Goal: Obtain resource: Download file/media

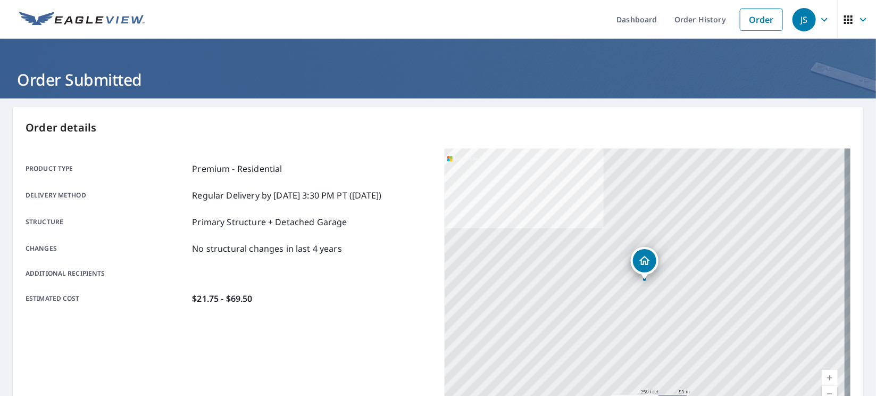
scroll to position [229, 0]
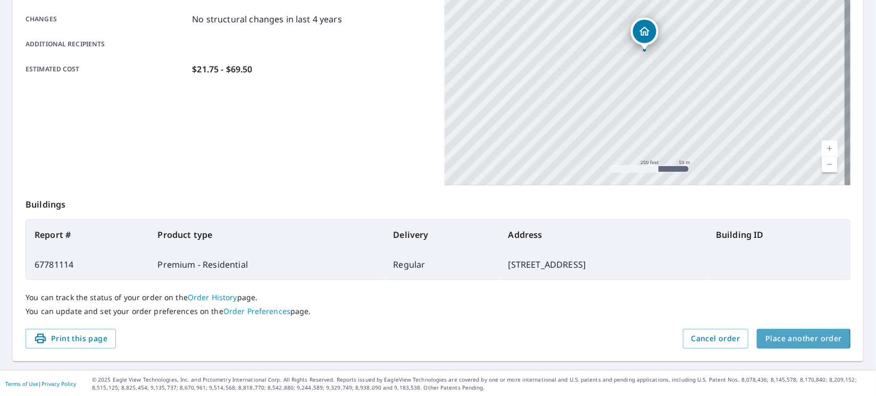
click at [774, 338] on span "Place another order" at bounding box center [804, 338] width 77 height 13
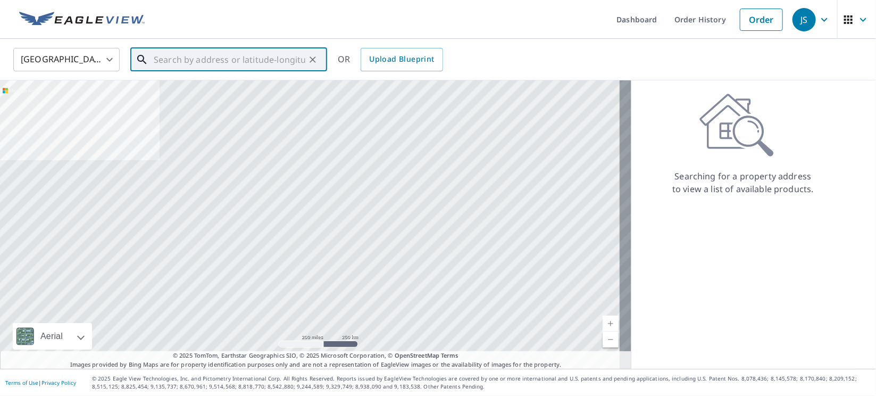
paste input "[STREET_ADDRESS]"
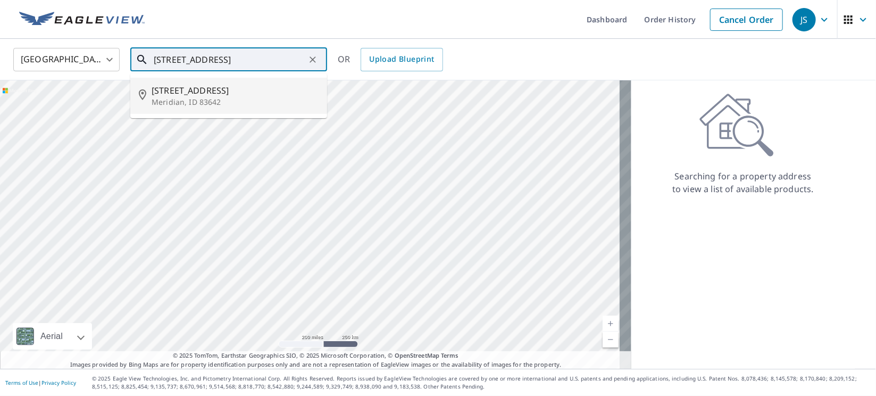
click at [195, 95] on span "[STREET_ADDRESS]" at bounding box center [235, 90] width 167 height 13
type input "[STREET_ADDRESS][PERSON_NAME]"
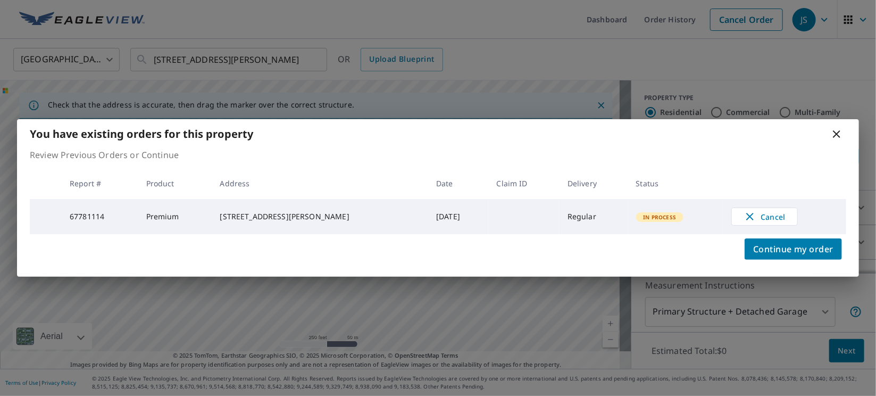
click at [834, 133] on icon at bounding box center [836, 134] width 13 height 13
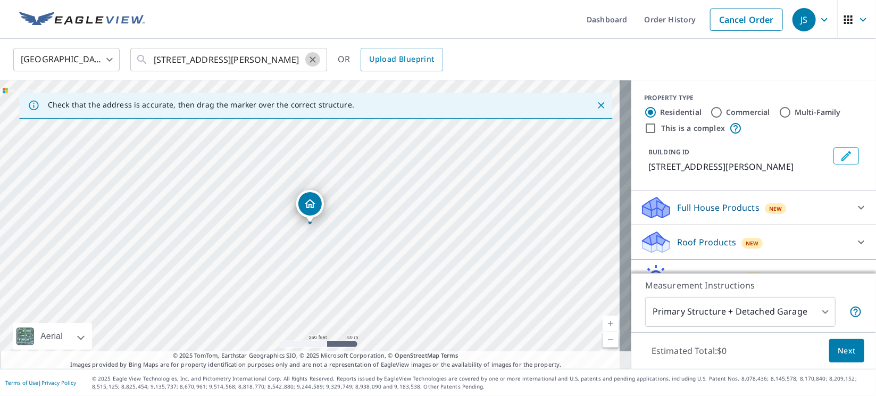
click at [311, 63] on icon "Clear" at bounding box center [312, 59] width 11 height 11
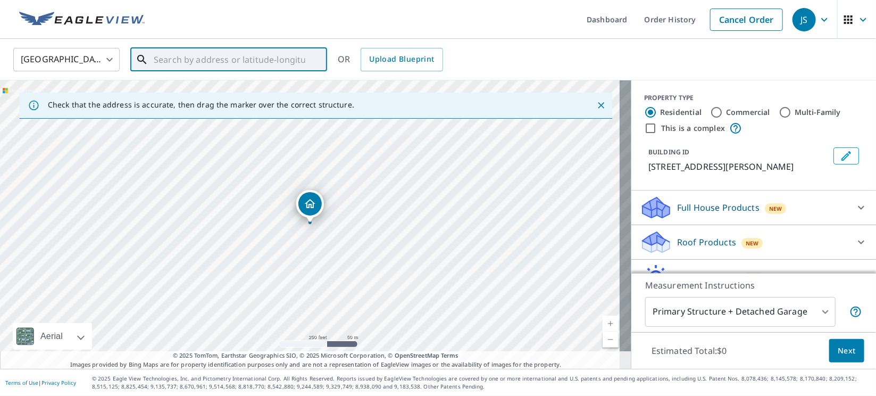
click at [282, 60] on input "text" at bounding box center [230, 60] width 152 height 30
paste input "[STREET_ADDRESS][PERSON_NAME]"
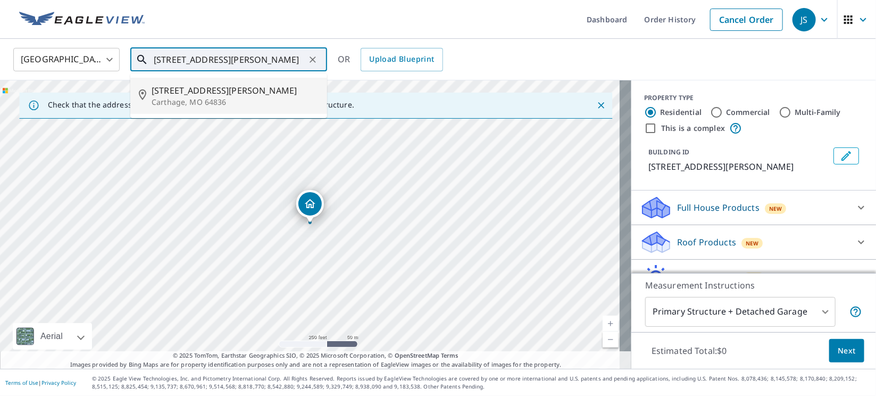
click at [198, 100] on p "Carthage, MO 64836" at bounding box center [235, 102] width 167 height 11
type input "[STREET_ADDRESS][PERSON_NAME]"
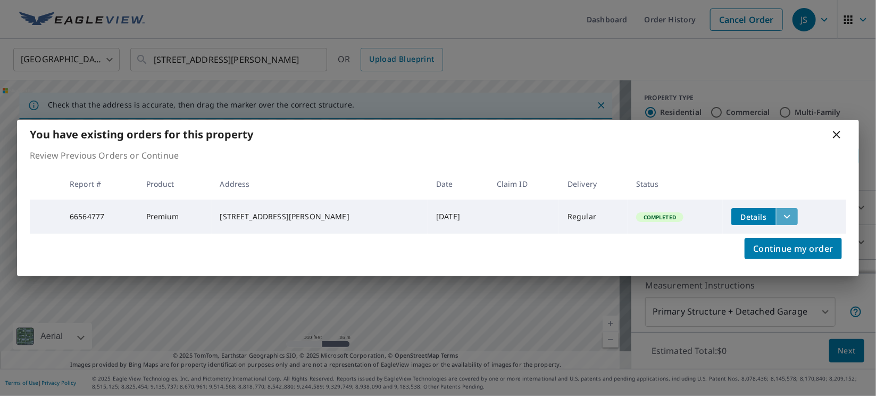
click at [781, 212] on icon "filesDropdownBtn-66564777" at bounding box center [787, 216] width 13 height 13
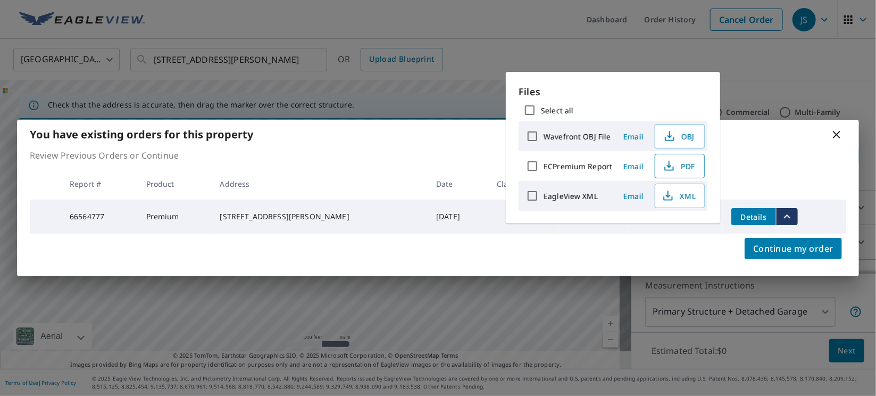
click at [686, 165] on span "PDF" at bounding box center [679, 166] width 34 height 13
click at [838, 132] on icon at bounding box center [836, 134] width 13 height 13
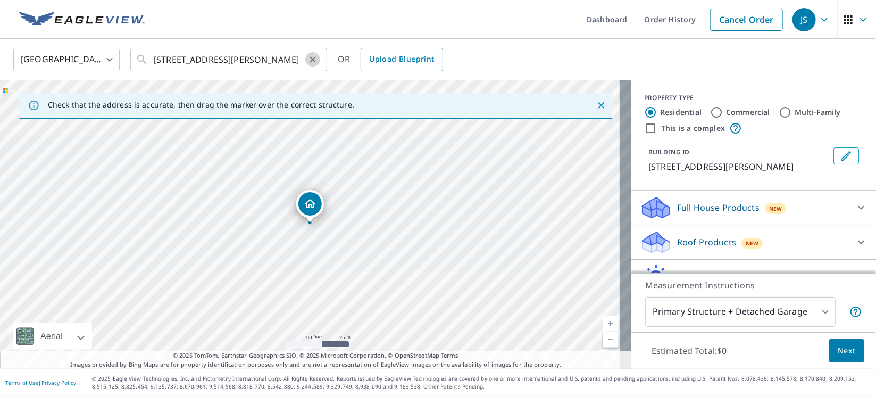
click at [313, 57] on icon "Clear" at bounding box center [312, 59] width 11 height 11
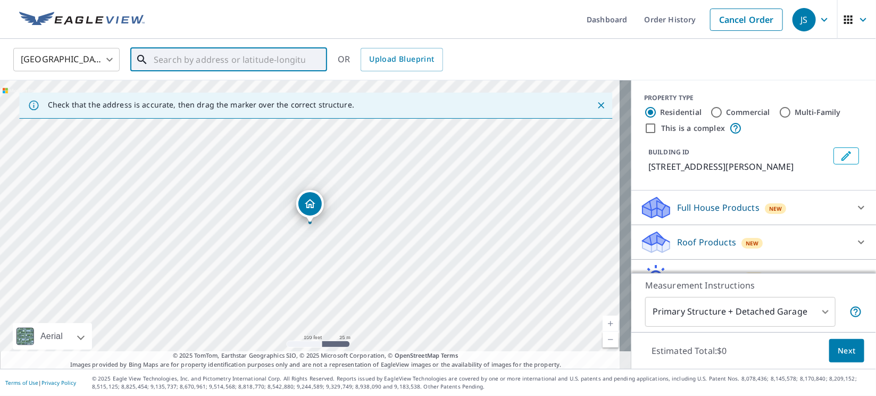
click at [284, 60] on input "text" at bounding box center [230, 60] width 152 height 30
paste input "829 Waterleaf Pl"
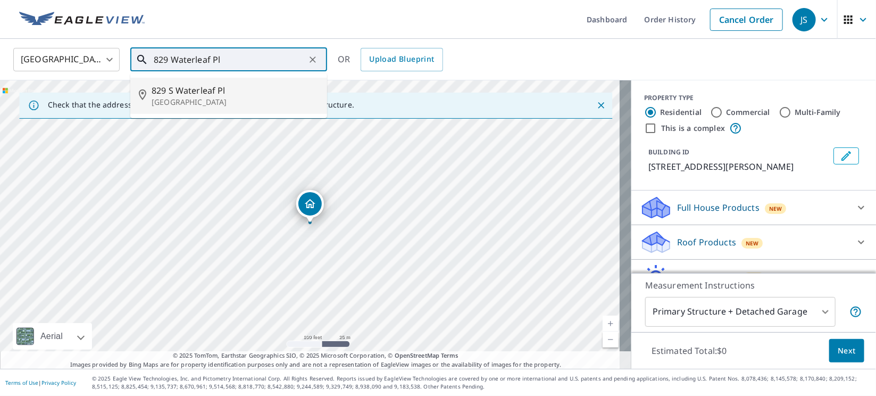
click at [187, 92] on span "829 S Waterleaf Pl" at bounding box center [235, 90] width 167 height 13
type input "[STREET_ADDRESS]"
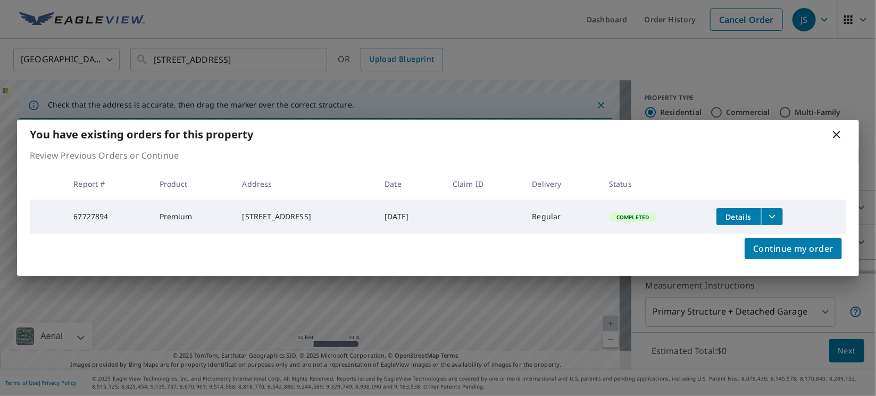
click at [773, 212] on icon "filesDropdownBtn-67727894" at bounding box center [772, 216] width 13 height 13
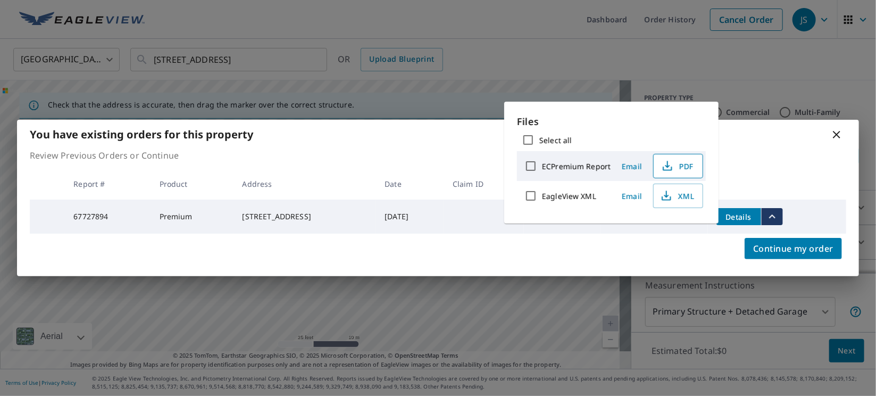
click at [673, 168] on span "PDF" at bounding box center [677, 166] width 34 height 13
click at [844, 61] on div "You have existing orders for this property Review Previous Orders or Continue R…" at bounding box center [438, 198] width 876 height 396
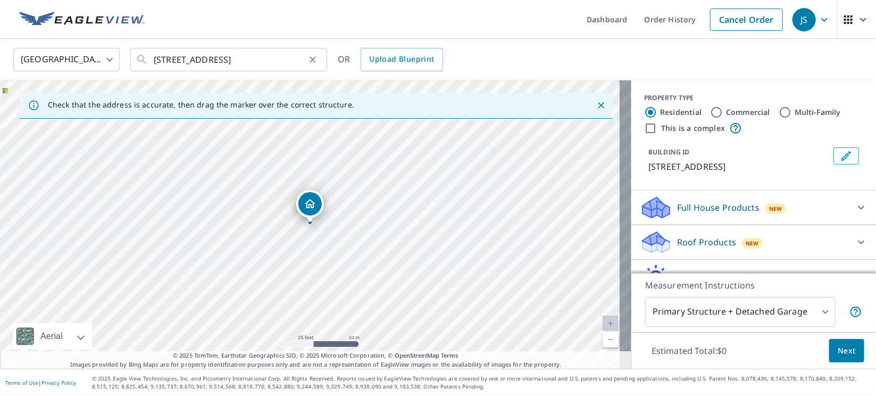
click at [316, 56] on icon "Clear" at bounding box center [312, 59] width 11 height 11
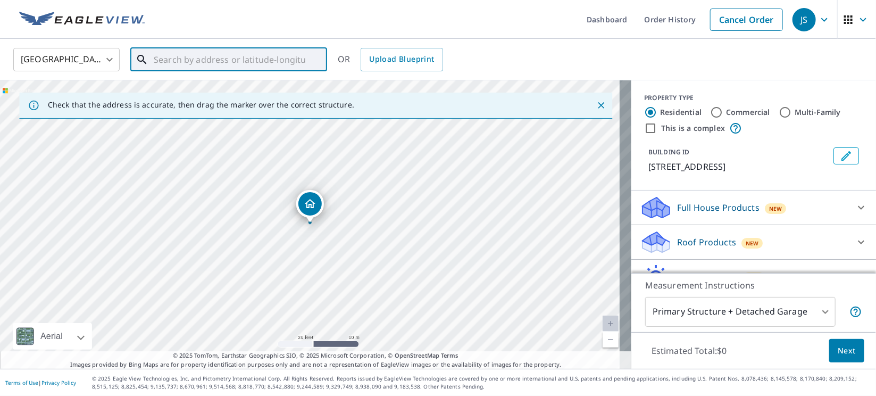
click at [265, 56] on input "text" at bounding box center [230, 60] width 152 height 30
paste input "[STREET_ADDRESS]"
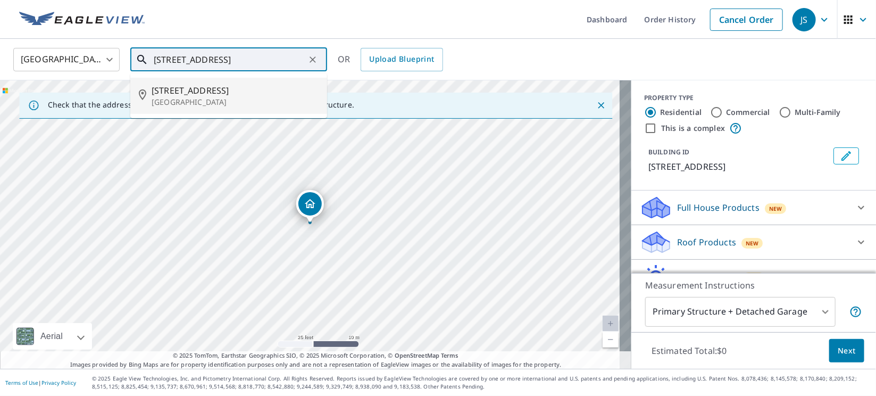
click at [199, 104] on p "[GEOGRAPHIC_DATA]" at bounding box center [235, 102] width 167 height 11
type input "[STREET_ADDRESS]"
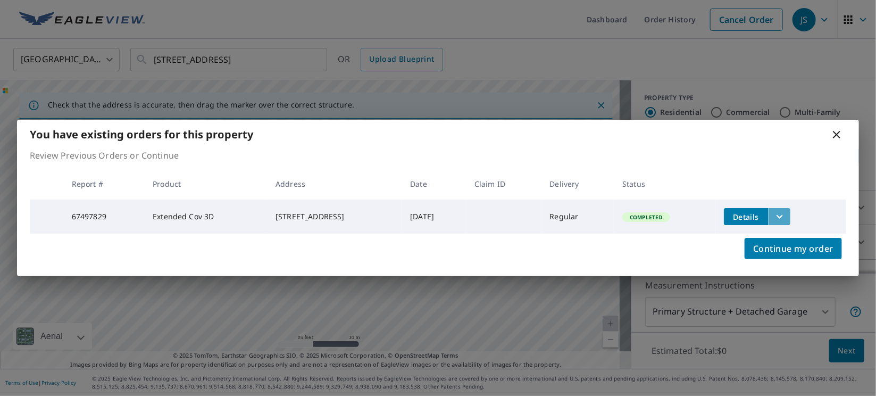
click at [786, 214] on icon "filesDropdownBtn-67497829" at bounding box center [780, 216] width 13 height 13
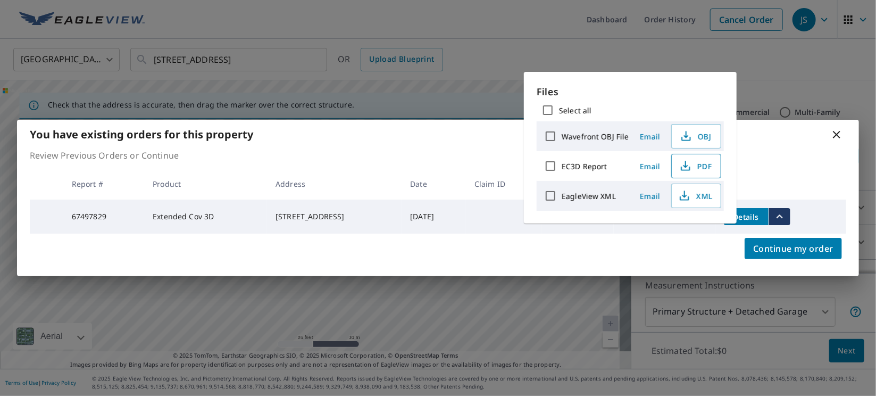
click at [710, 165] on span "PDF" at bounding box center [695, 166] width 34 height 13
click at [855, 56] on div "You have existing orders for this property Review Previous Orders or Continue R…" at bounding box center [438, 198] width 876 height 396
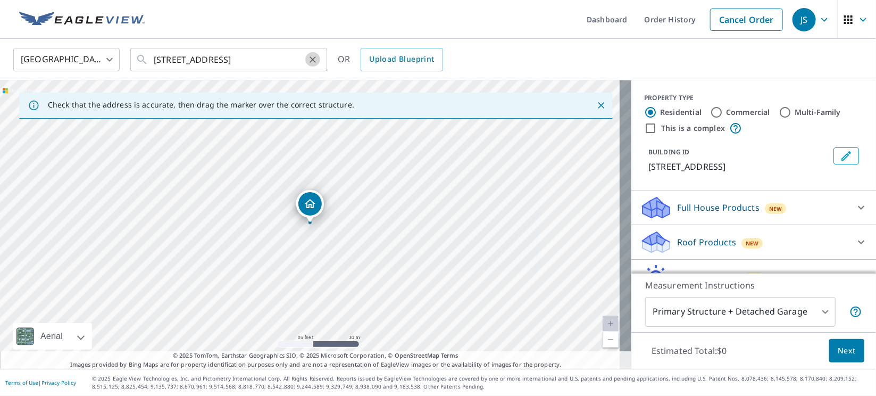
click at [311, 63] on icon "Clear" at bounding box center [312, 59] width 11 height 11
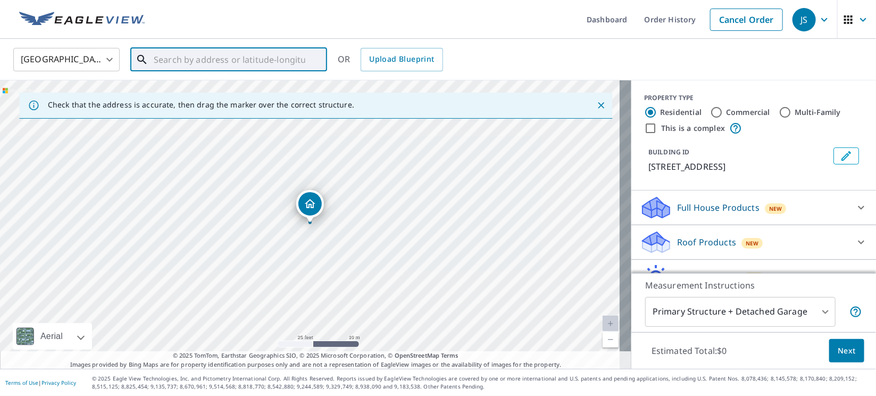
click at [263, 63] on input "text" at bounding box center [230, 60] width 152 height 30
paste input "[STREET_ADDRESS]"
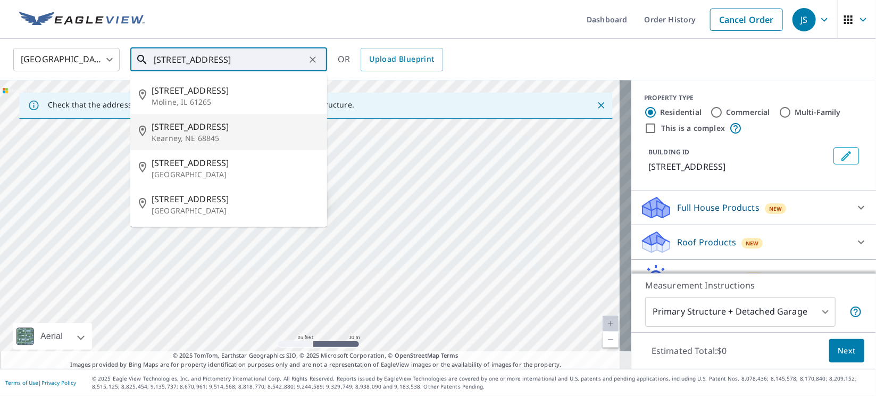
click at [178, 128] on span "[STREET_ADDRESS]" at bounding box center [235, 126] width 167 height 13
type input "[STREET_ADDRESS]"
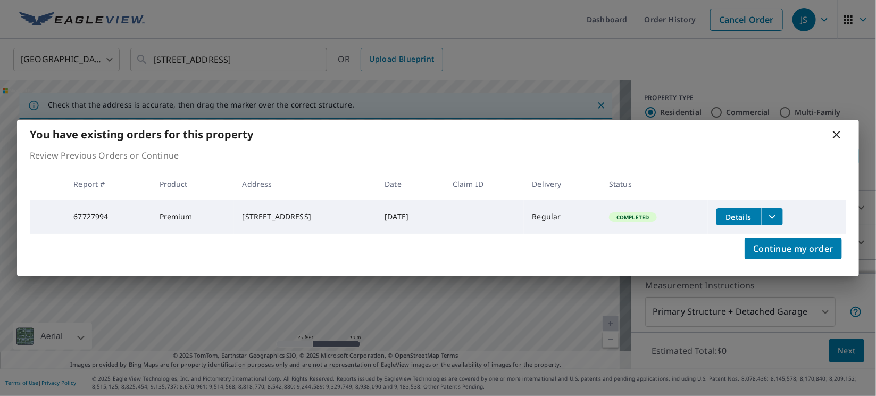
click at [869, 67] on div "You have existing orders for this property Review Previous Orders or Continue R…" at bounding box center [438, 198] width 876 height 396
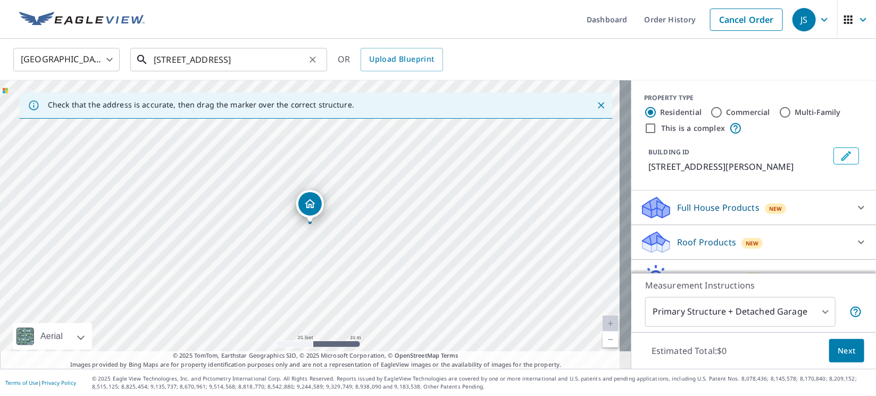
click at [287, 61] on input "[STREET_ADDRESS]" at bounding box center [230, 60] width 152 height 30
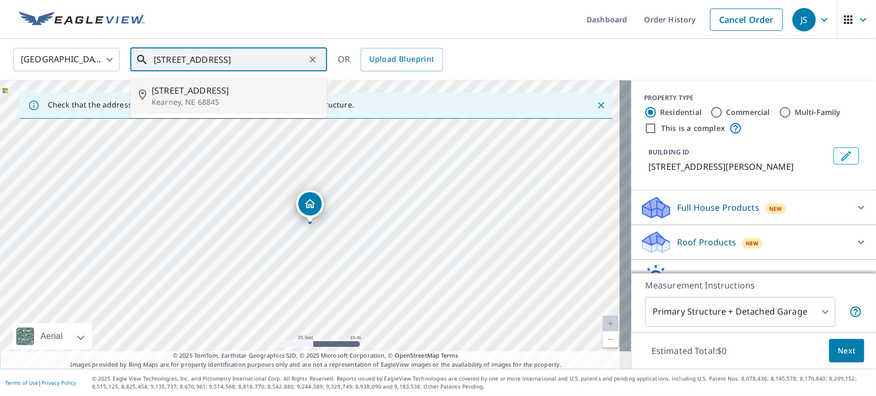
click at [215, 94] on span "[STREET_ADDRESS]" at bounding box center [235, 90] width 167 height 13
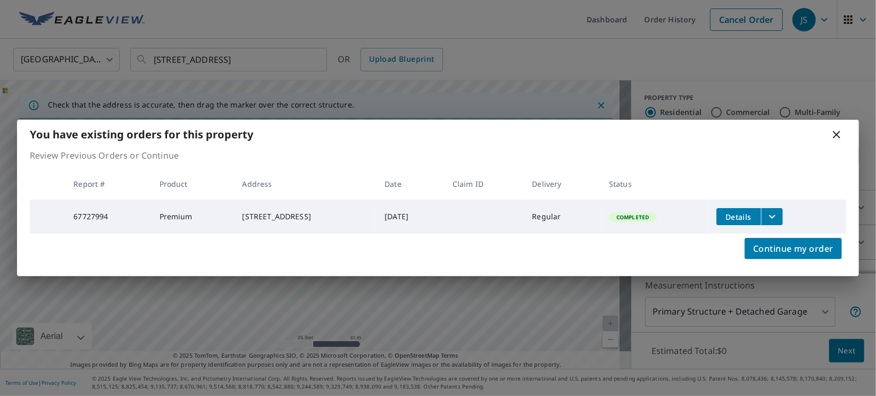
click at [779, 219] on icon "filesDropdownBtn-67727994" at bounding box center [772, 216] width 13 height 13
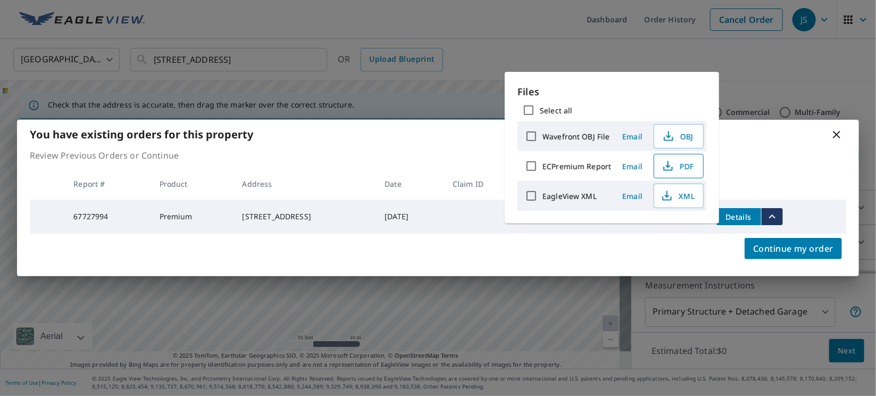
click at [671, 161] on icon "button" at bounding box center [668, 166] width 13 height 13
click at [853, 47] on div "You have existing orders for this property Review Previous Orders or Continue R…" at bounding box center [438, 198] width 876 height 396
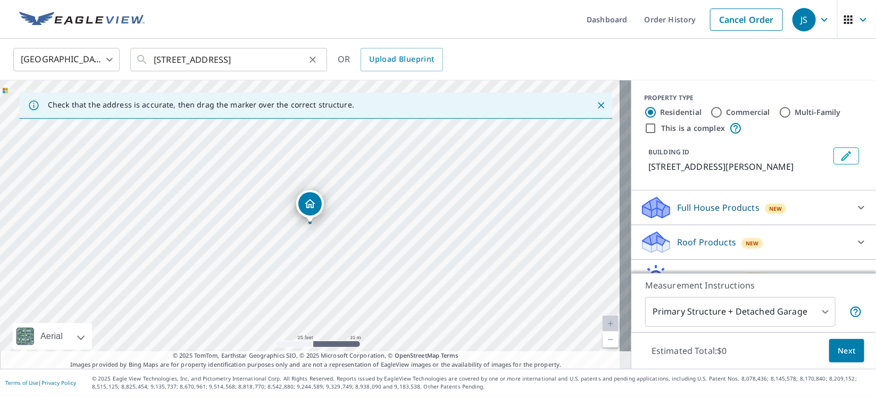
click at [313, 62] on icon "Clear" at bounding box center [312, 59] width 11 height 11
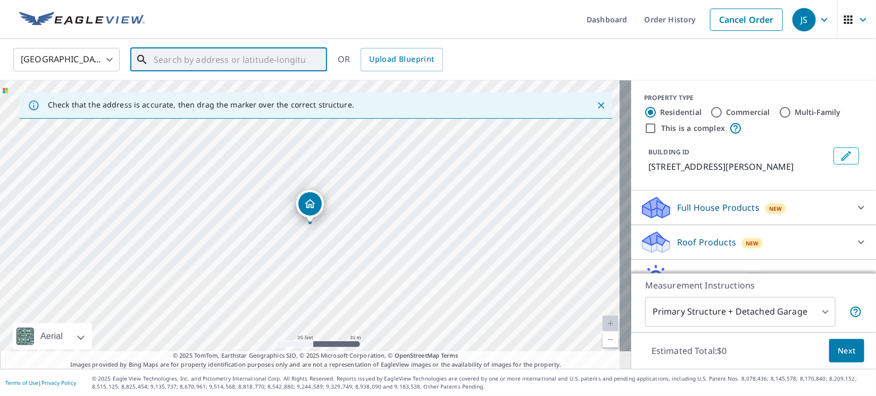
click at [278, 60] on input "text" at bounding box center [230, 60] width 152 height 30
paste input "[STREET_ADDRESS],"
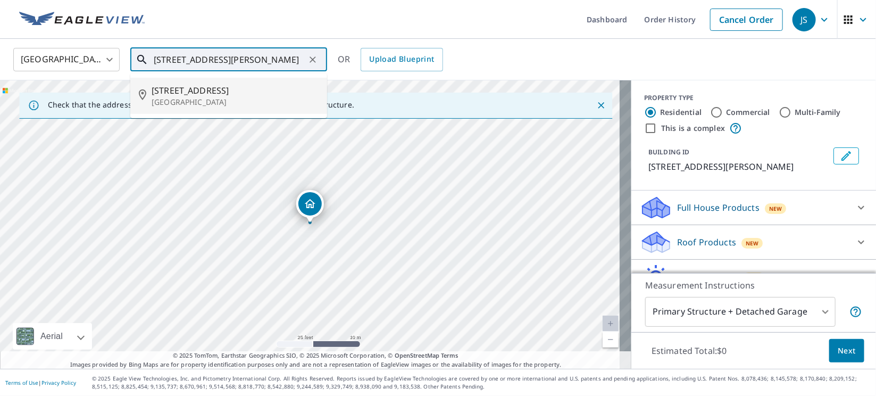
click at [184, 98] on p "[GEOGRAPHIC_DATA]" at bounding box center [235, 102] width 167 height 11
type input "[STREET_ADDRESS]"
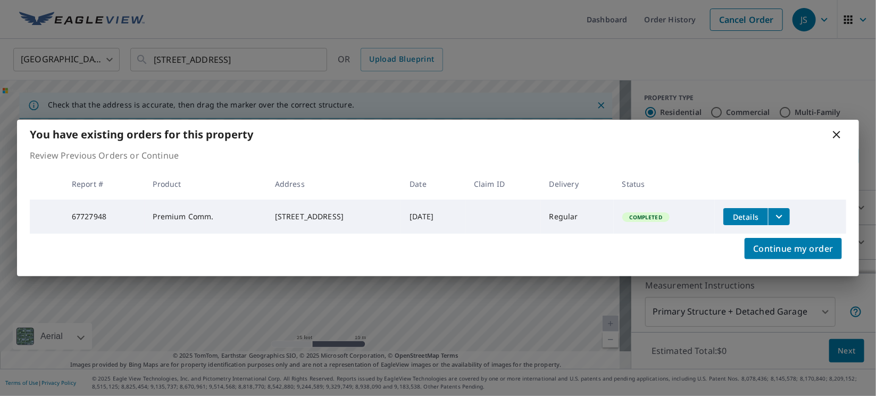
click at [786, 214] on icon "filesDropdownBtn-67727948" at bounding box center [779, 216] width 13 height 13
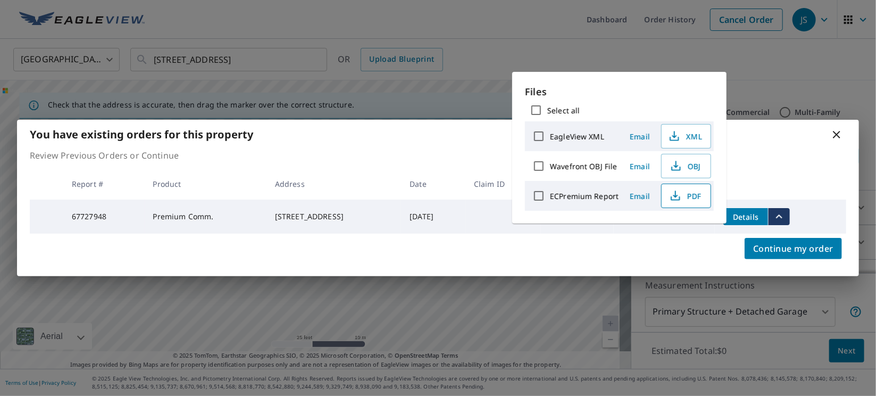
click at [689, 200] on span "PDF" at bounding box center [685, 195] width 34 height 13
click at [866, 53] on div "You have existing orders for this property Review Previous Orders or Continue R…" at bounding box center [438, 198] width 876 height 396
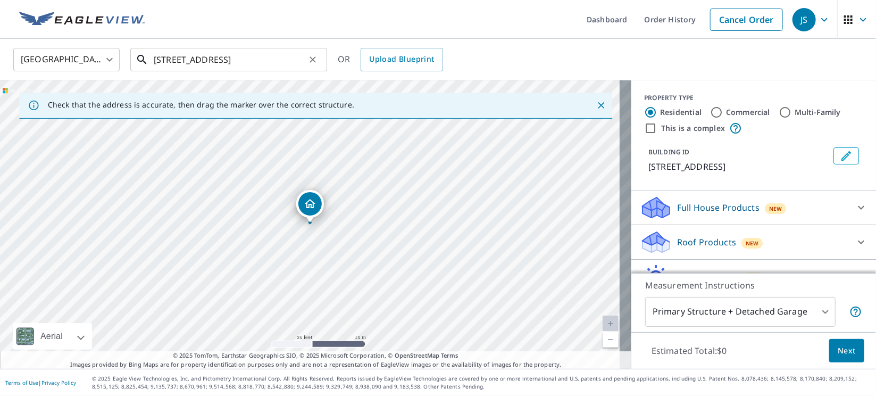
click at [304, 62] on input "[STREET_ADDRESS]" at bounding box center [230, 60] width 152 height 30
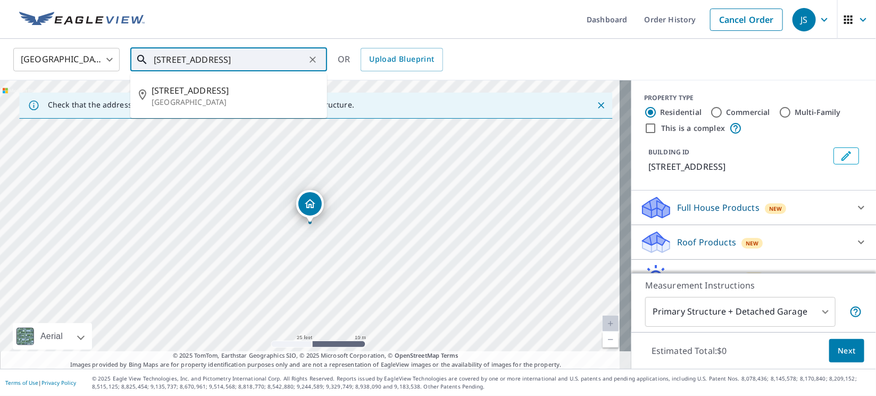
click at [310, 60] on icon "Clear" at bounding box center [312, 59] width 11 height 11
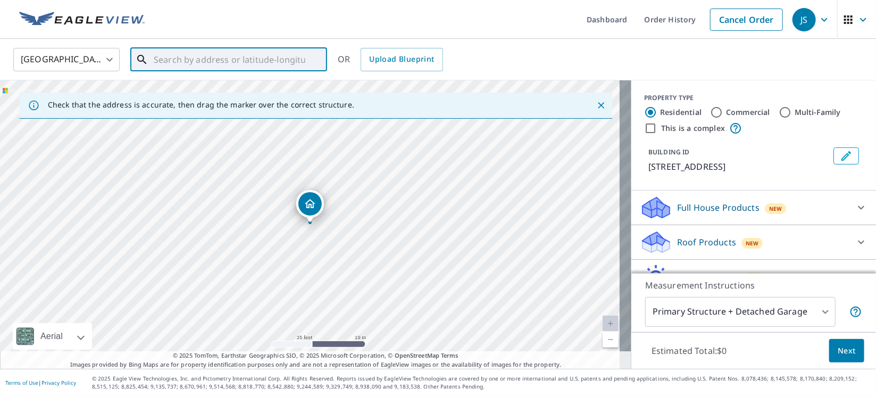
click at [280, 65] on input "text" at bounding box center [230, 60] width 152 height 30
paste input "[STREET_ADDRESS][PERSON_NAME]"
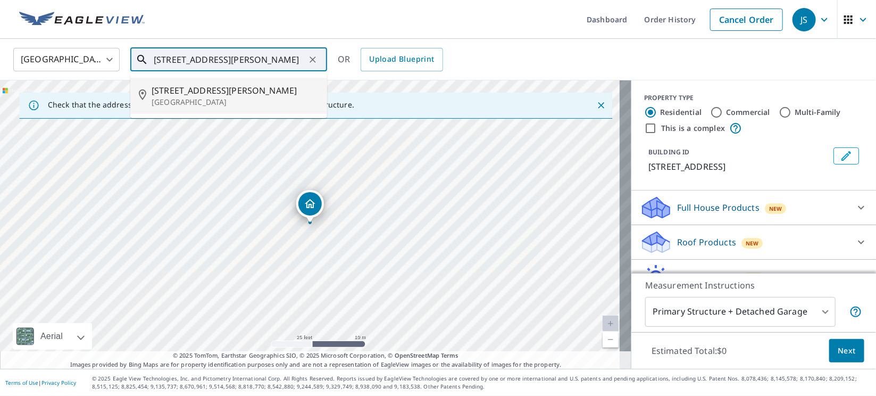
click at [170, 87] on span "[STREET_ADDRESS][PERSON_NAME]" at bounding box center [235, 90] width 167 height 13
type input "[STREET_ADDRESS][PERSON_NAME]"
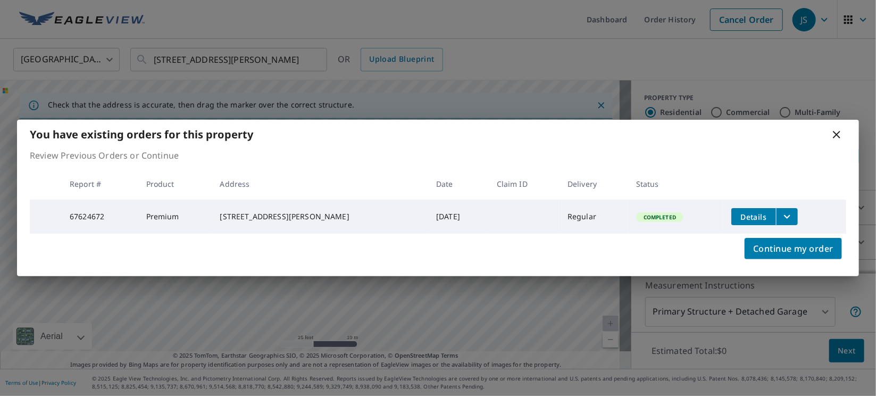
click at [784, 221] on button "filesDropdownBtn-67624672" at bounding box center [787, 216] width 22 height 17
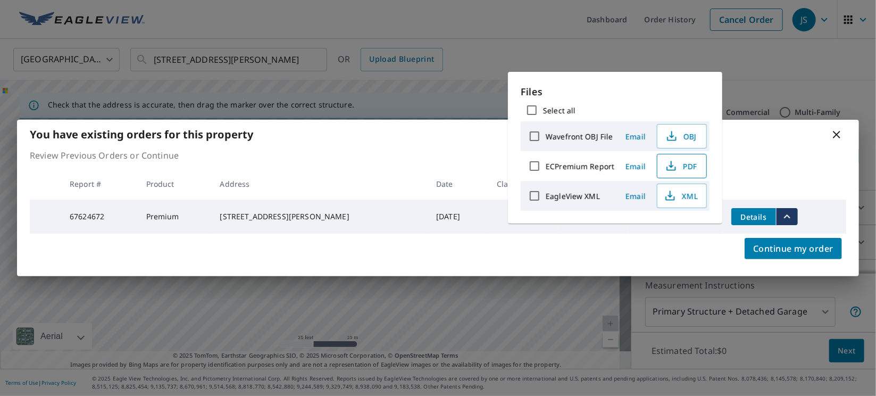
click at [687, 162] on span "PDF" at bounding box center [681, 166] width 34 height 13
click at [688, 173] on button "PDF" at bounding box center [682, 166] width 50 height 24
click at [838, 132] on icon at bounding box center [836, 134] width 13 height 13
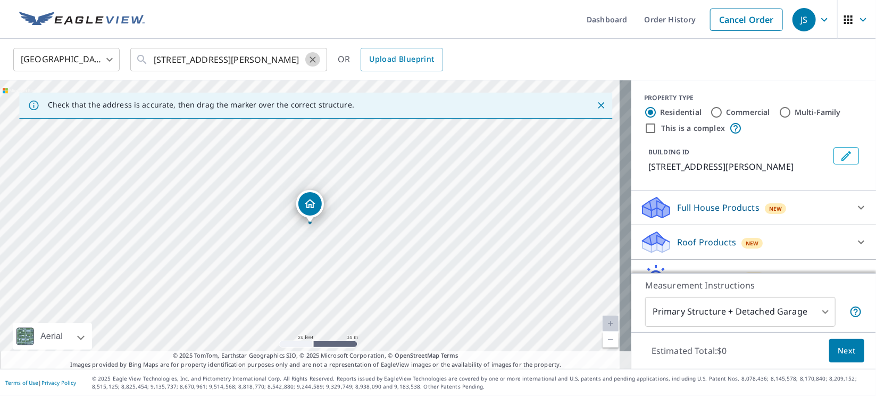
click at [310, 63] on icon "Clear" at bounding box center [312, 59] width 11 height 11
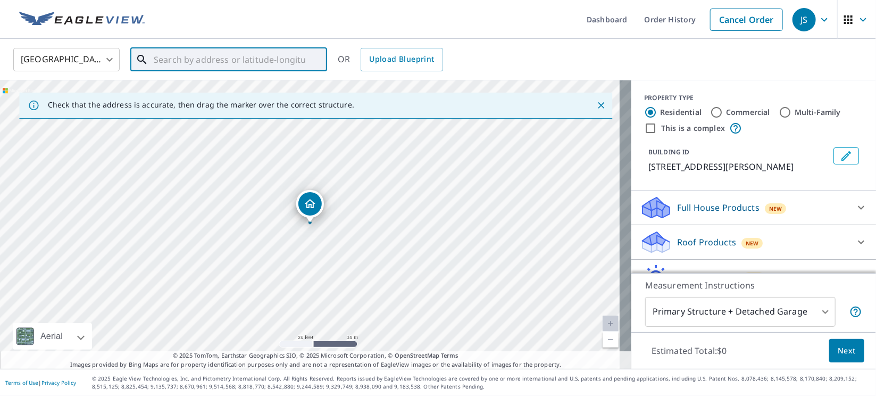
paste input "[STREET_ADDRESS]"
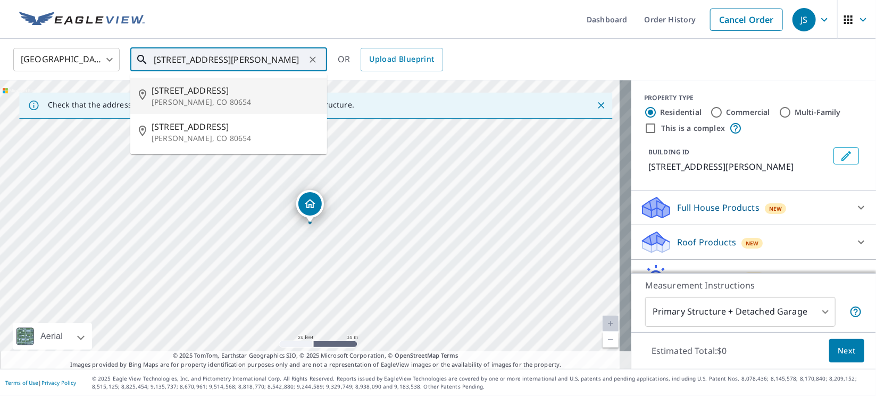
click at [180, 97] on p "[PERSON_NAME], CO 80654" at bounding box center [235, 102] width 167 height 11
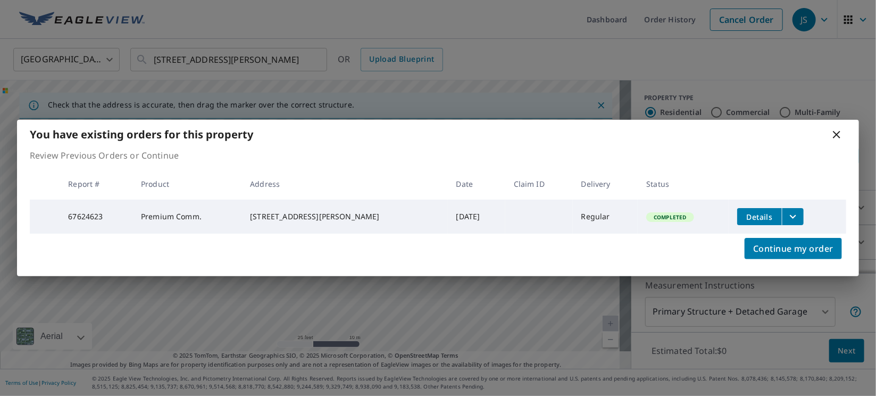
click at [841, 133] on icon at bounding box center [836, 134] width 13 height 13
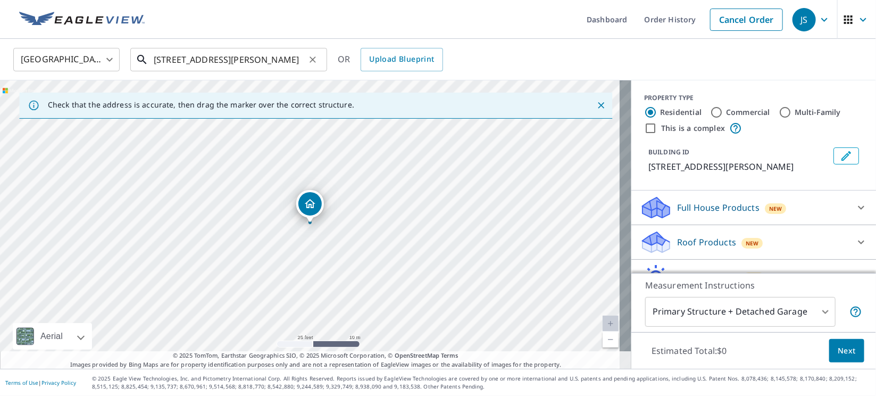
click at [169, 57] on input "[STREET_ADDRESS][PERSON_NAME]" at bounding box center [230, 60] width 152 height 30
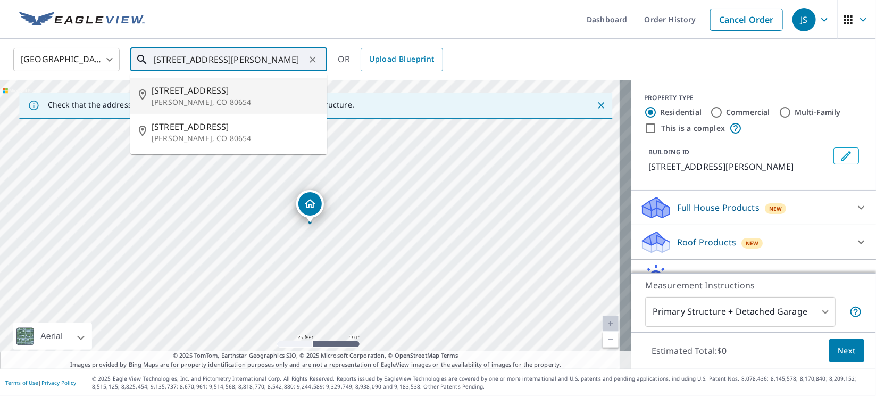
click at [176, 98] on p "[PERSON_NAME], CO 80654" at bounding box center [235, 102] width 167 height 11
type input "[STREET_ADDRESS][PERSON_NAME]"
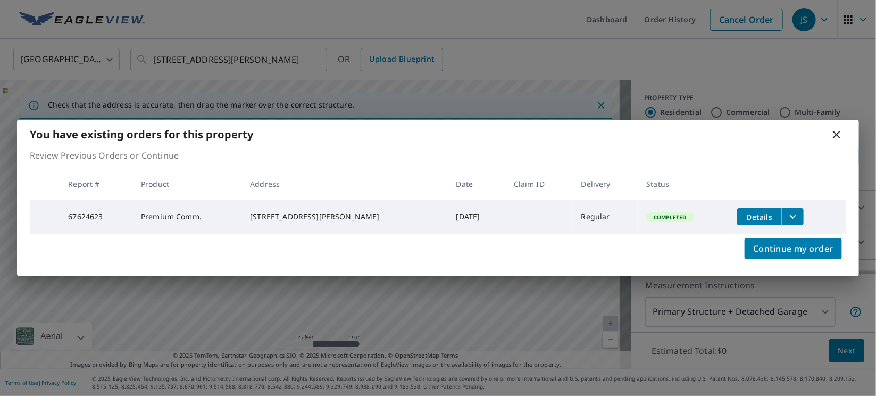
drag, startPoint x: 802, startPoint y: 219, endPoint x: 796, endPoint y: 218, distance: 5.9
click at [801, 219] on td "Details" at bounding box center [788, 217] width 118 height 34
click at [787, 216] on icon "filesDropdownBtn-67624623" at bounding box center [793, 216] width 13 height 13
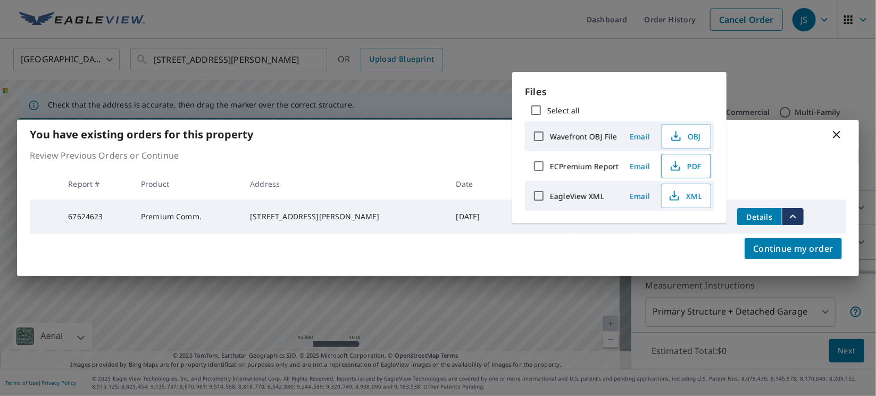
click at [692, 167] on span "PDF" at bounding box center [685, 166] width 34 height 13
click at [836, 132] on icon at bounding box center [836, 134] width 7 height 7
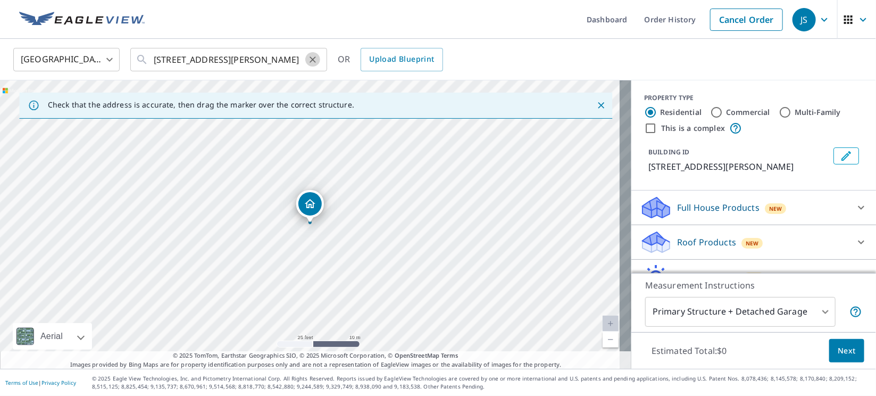
click at [311, 60] on icon "Clear" at bounding box center [312, 59] width 11 height 11
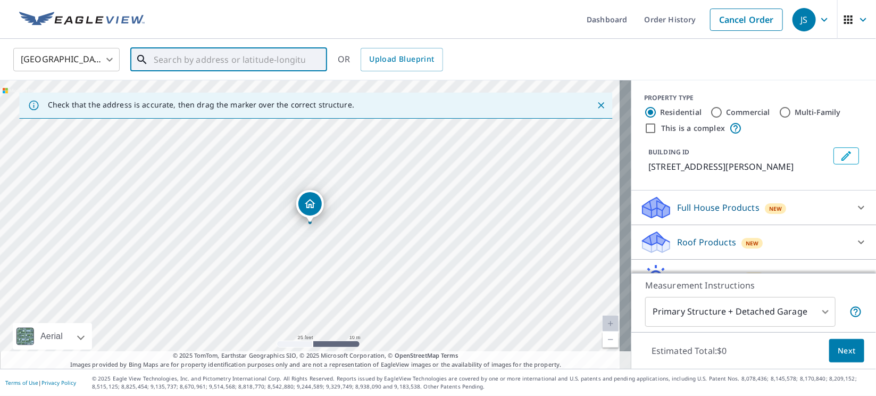
click at [281, 59] on input "text" at bounding box center [230, 60] width 152 height 30
paste input "8578 Appian Wy"
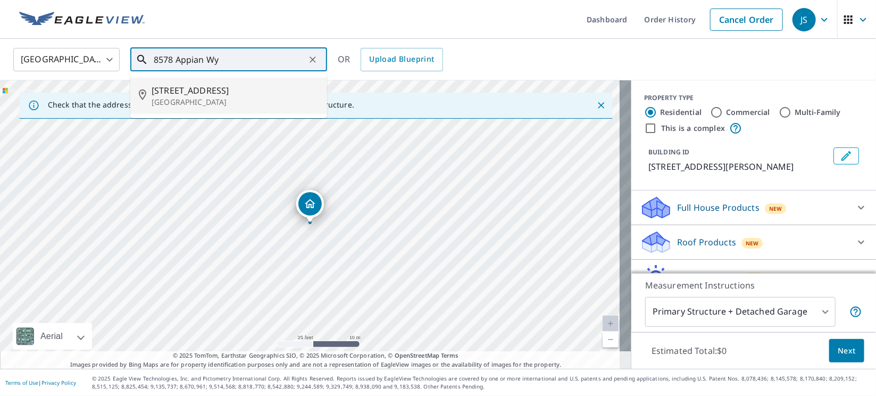
click at [217, 99] on p "[GEOGRAPHIC_DATA]" at bounding box center [235, 102] width 167 height 11
type input "[STREET_ADDRESS]"
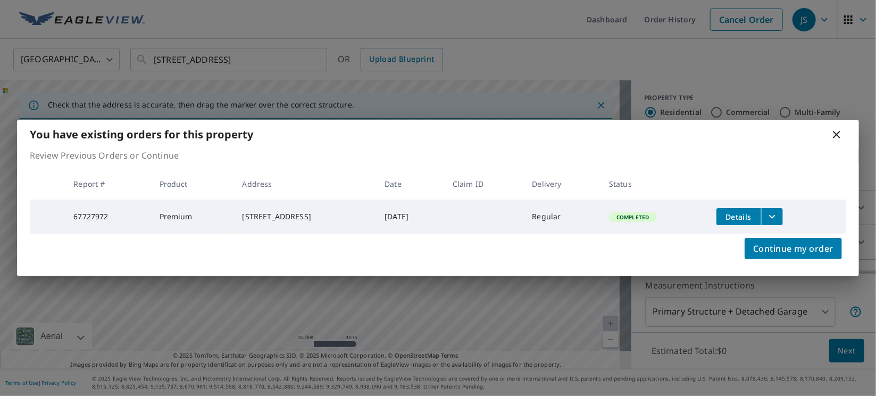
click at [779, 213] on icon "filesDropdownBtn-67727972" at bounding box center [772, 216] width 13 height 13
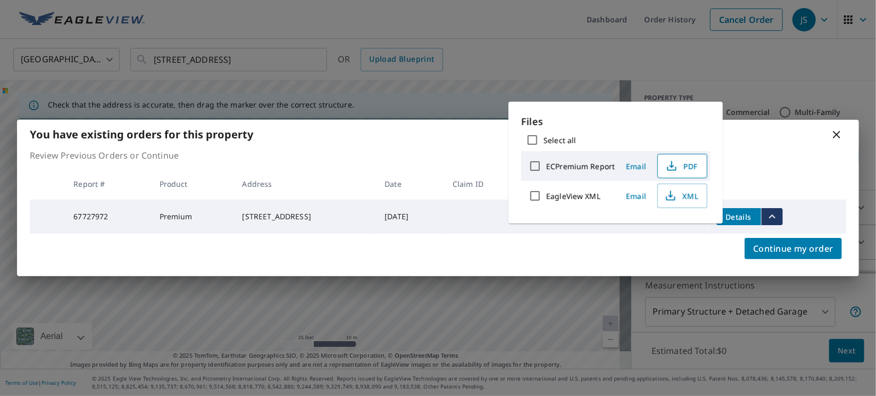
click at [691, 168] on span "PDF" at bounding box center [681, 166] width 34 height 13
click at [874, 53] on div "You have existing orders for this property Review Previous Orders or Continue R…" at bounding box center [438, 198] width 876 height 396
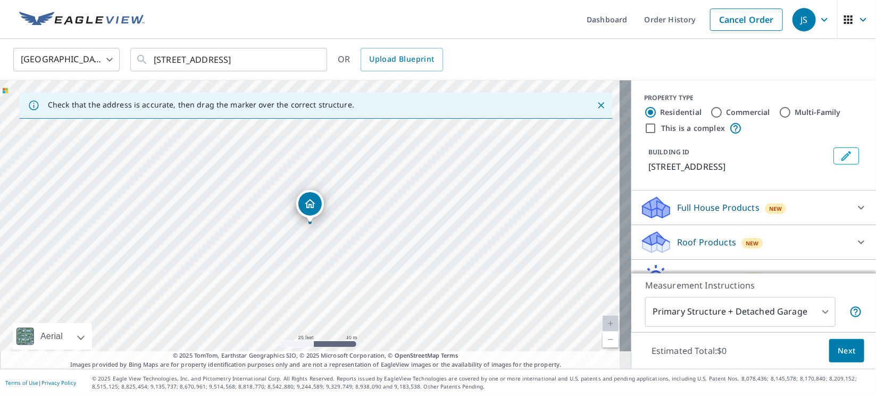
click at [818, 21] on icon "button" at bounding box center [824, 19] width 13 height 13
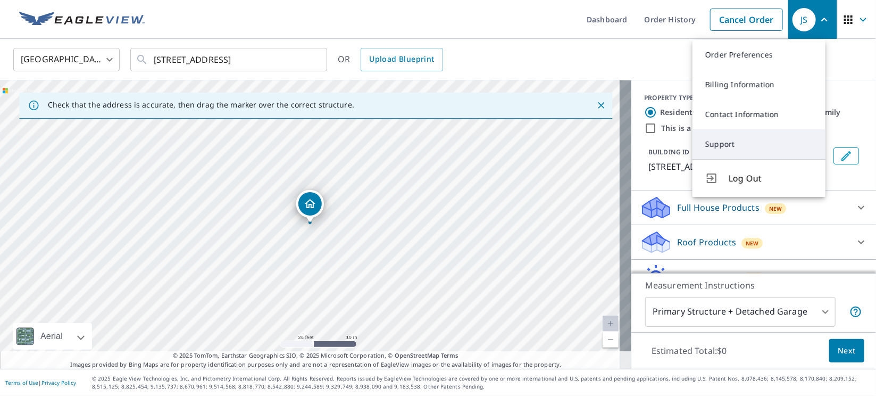
click at [747, 138] on link "Support" at bounding box center [759, 144] width 133 height 30
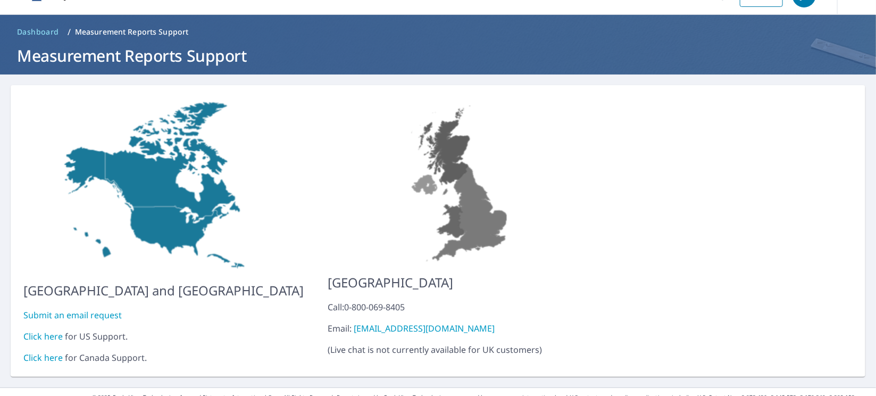
scroll to position [35, 0]
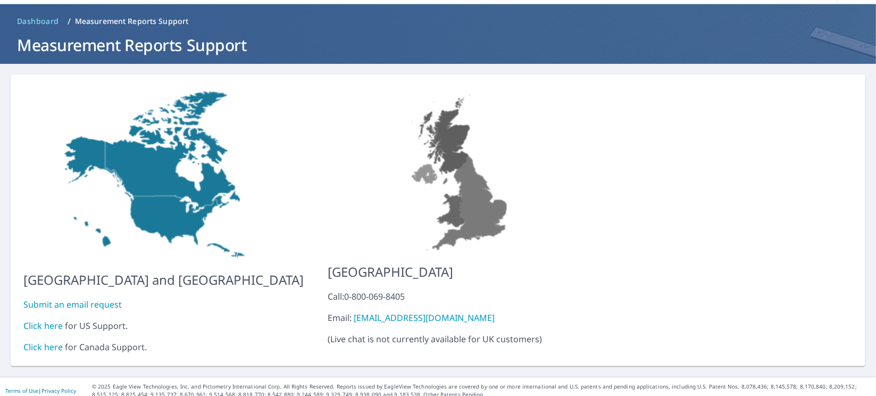
click at [37, 320] on link "Click here" at bounding box center [42, 326] width 39 height 12
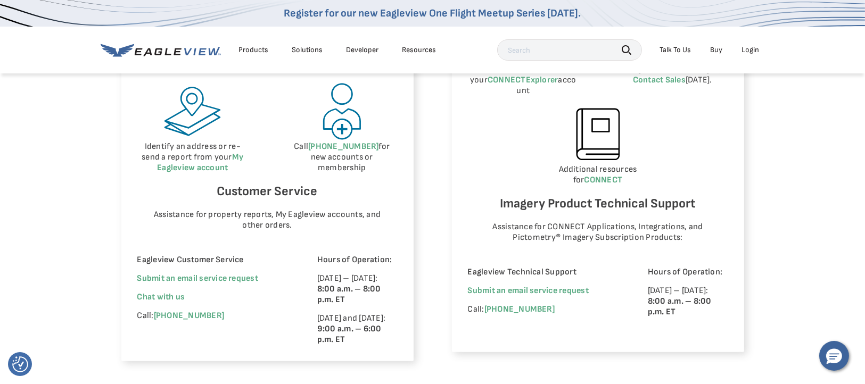
scroll to position [638, 0]
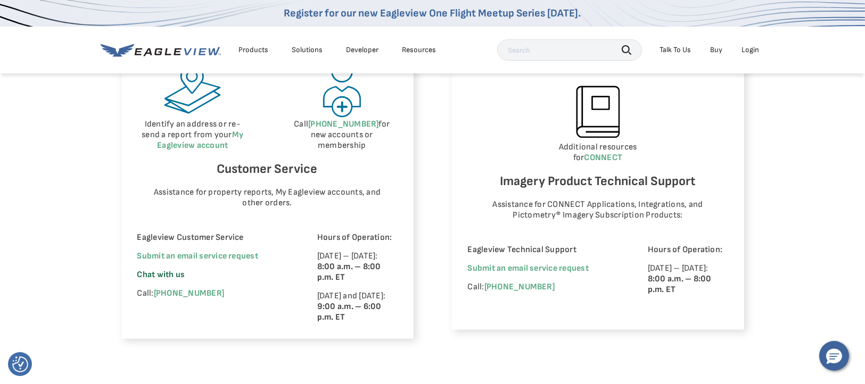
click at [157, 273] on span "Chat with us" at bounding box center [161, 275] width 48 height 10
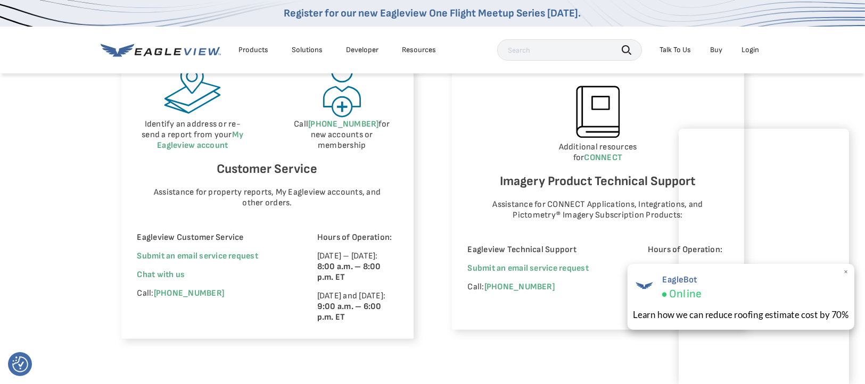
click at [846, 273] on span "×" at bounding box center [846, 272] width 6 height 11
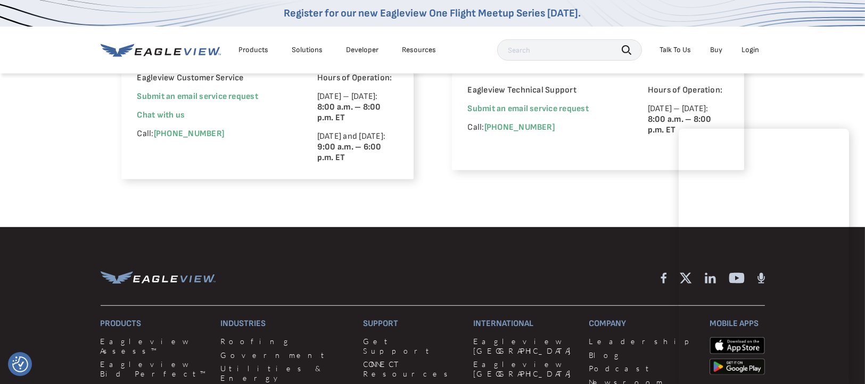
scroll to position [718, 0]
